Goal: Task Accomplishment & Management: Use online tool/utility

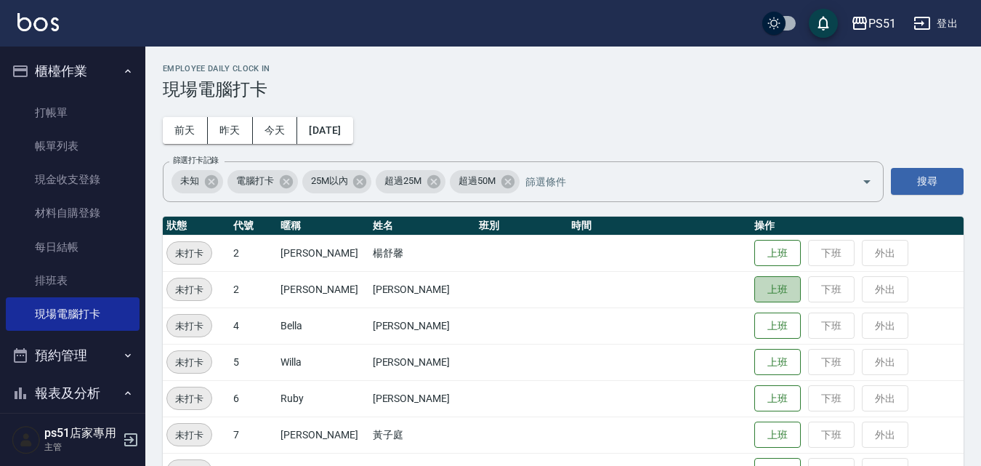
drag, startPoint x: 771, startPoint y: 292, endPoint x: 772, endPoint y: 310, distance: 17.5
click at [772, 291] on button "上班" at bounding box center [777, 289] width 47 height 27
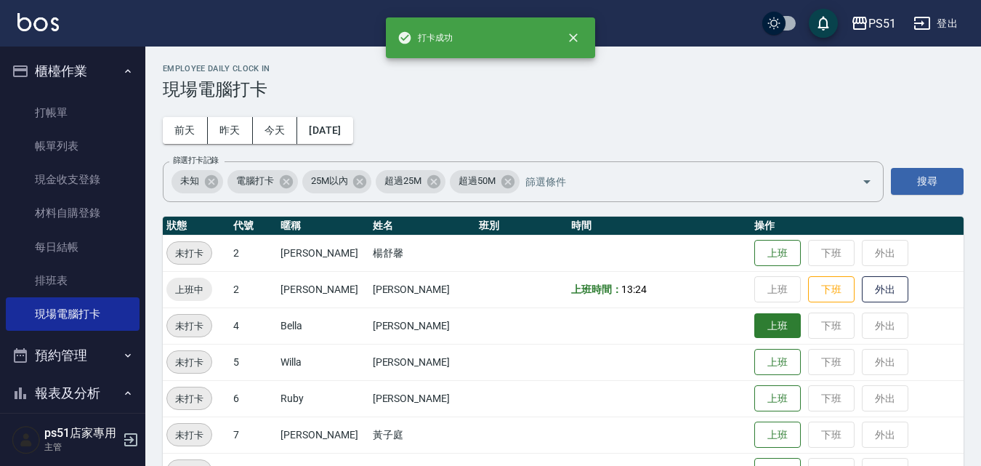
click at [769, 321] on button "上班" at bounding box center [777, 325] width 47 height 25
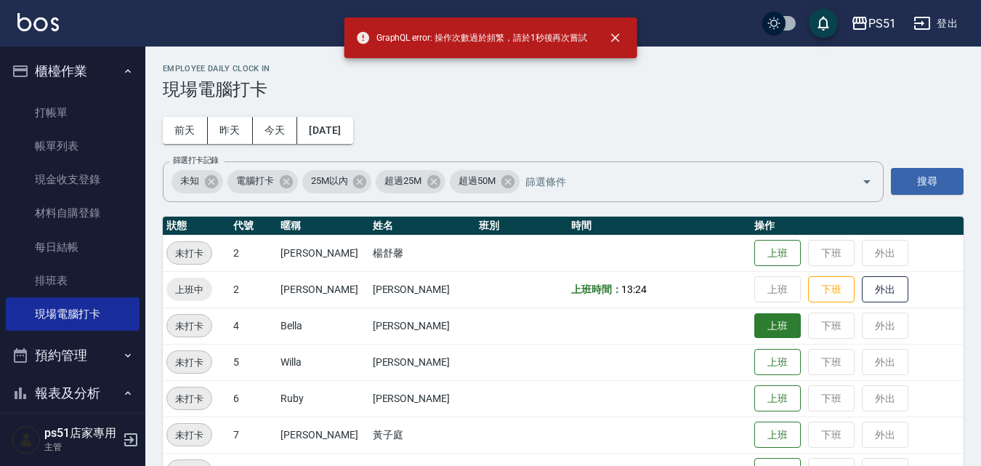
click at [766, 321] on button "上班" at bounding box center [777, 325] width 47 height 25
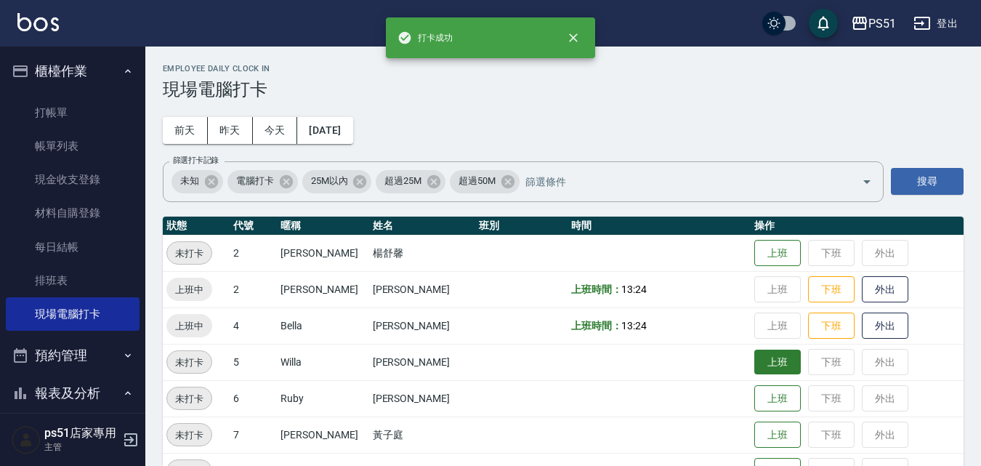
click at [763, 370] on button "上班" at bounding box center [777, 362] width 47 height 25
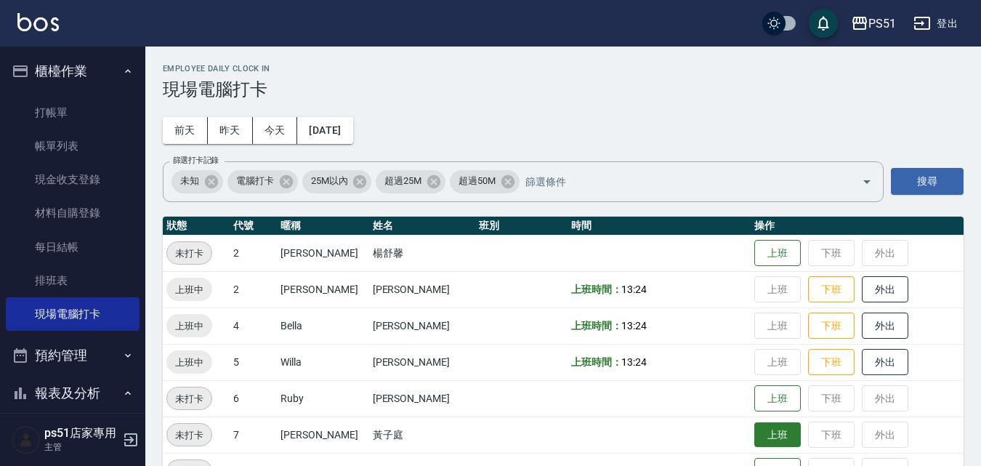
click at [754, 427] on button "上班" at bounding box center [777, 434] width 47 height 25
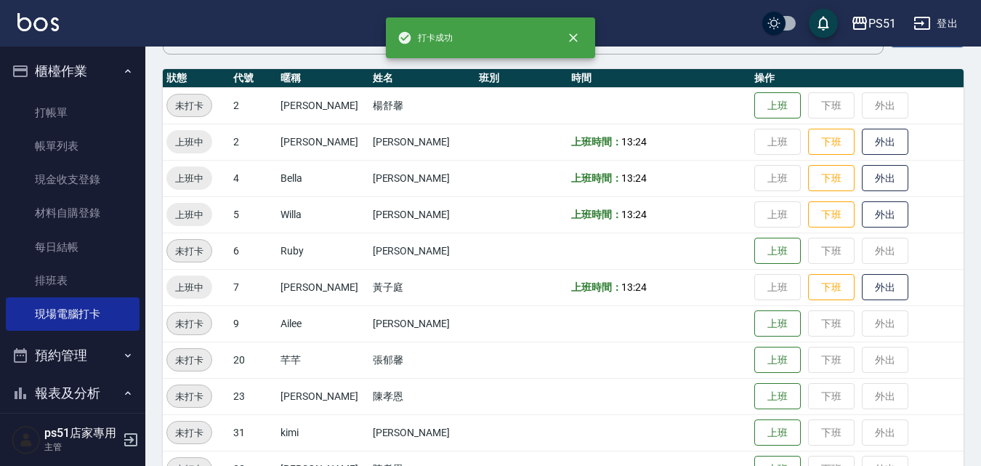
scroll to position [169, 0]
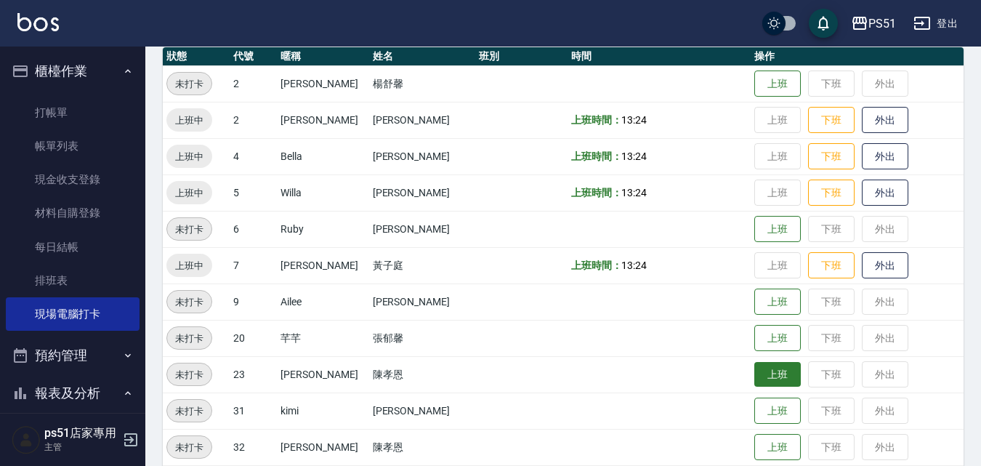
click at [754, 370] on button "上班" at bounding box center [777, 374] width 47 height 25
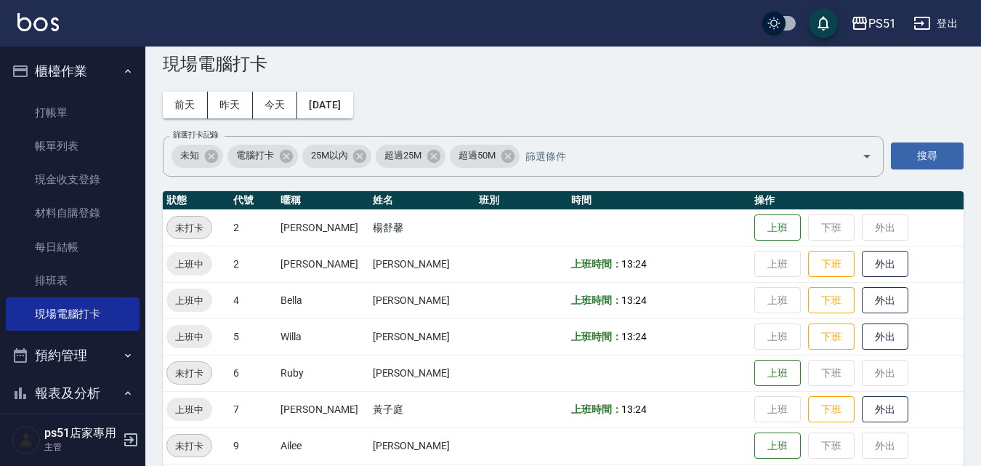
scroll to position [0, 0]
